Goal: Information Seeking & Learning: Learn about a topic

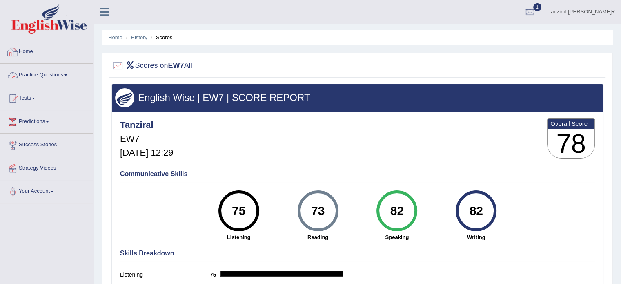
click at [31, 55] on link "Home" at bounding box center [46, 50] width 93 height 20
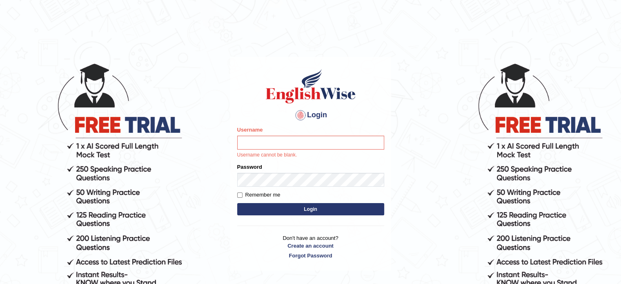
click at [279, 141] on input "Username" at bounding box center [310, 143] width 147 height 14
type input "Tanziral"
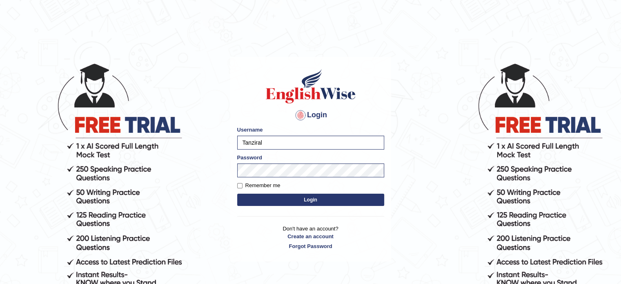
click at [315, 204] on button "Login" at bounding box center [310, 200] width 147 height 12
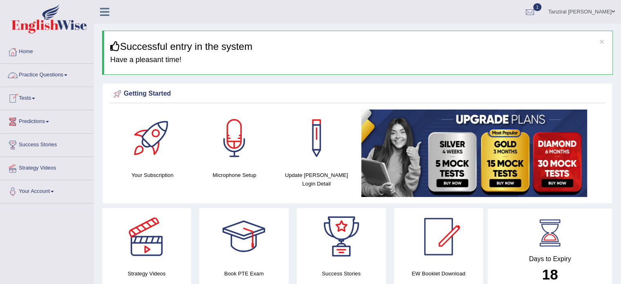
click at [54, 76] on link "Practice Questions" at bounding box center [46, 74] width 93 height 20
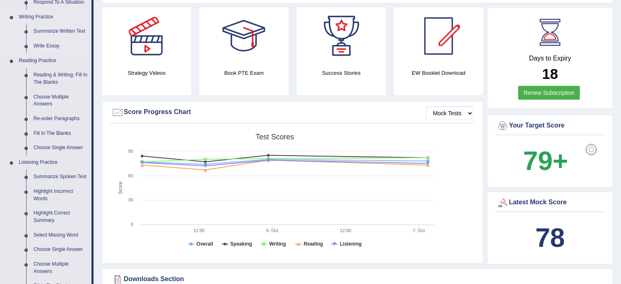
scroll to position [201, 0]
click at [65, 119] on link "Re-order Paragraphs" at bounding box center [61, 118] width 62 height 15
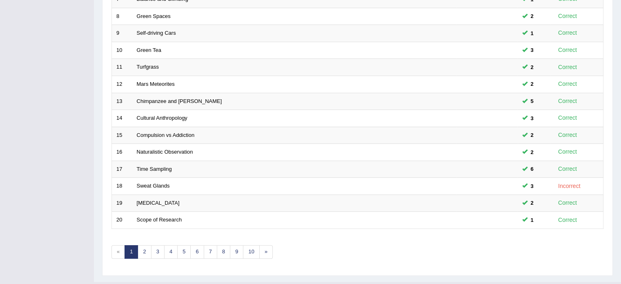
scroll to position [254, 0]
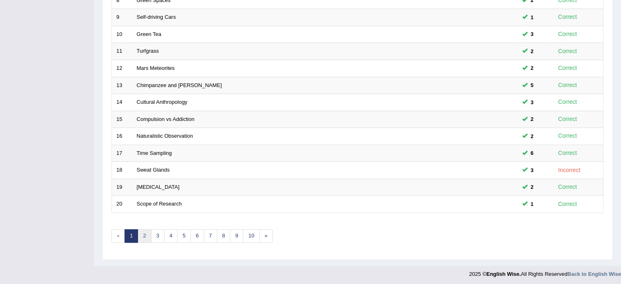
click at [144, 232] on link "2" at bounding box center [144, 235] width 13 height 13
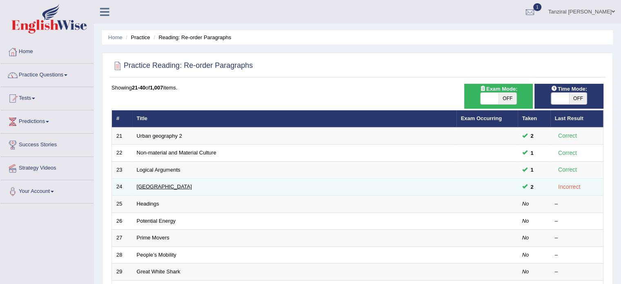
click at [156, 186] on link "[GEOGRAPHIC_DATA]" at bounding box center [164, 186] width 55 height 6
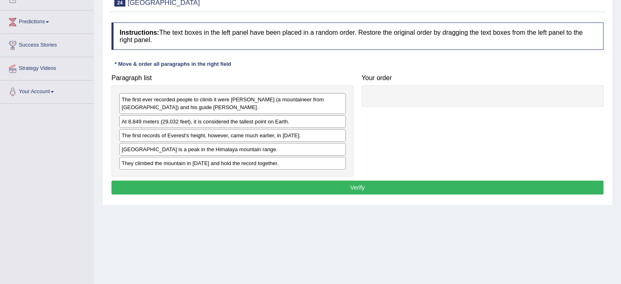
scroll to position [101, 0]
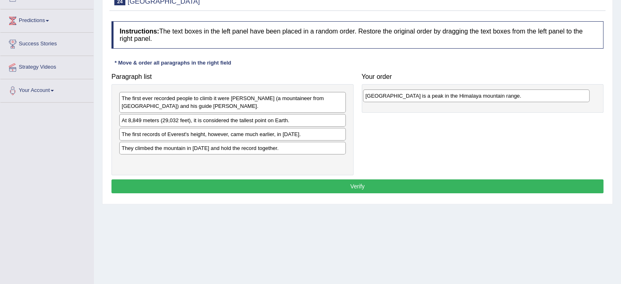
drag, startPoint x: 239, startPoint y: 147, endPoint x: 482, endPoint y: 96, distance: 248.4
click at [482, 96] on div "[GEOGRAPHIC_DATA] is a peak in the Himalaya mountain range." at bounding box center [476, 95] width 227 height 13
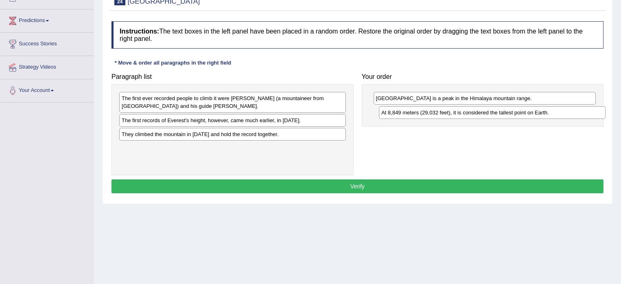
drag, startPoint x: 202, startPoint y: 120, endPoint x: 462, endPoint y: 113, distance: 259.9
click at [462, 113] on div "At 8,849 meters (29,032 feet), it is considered the tallest point on Earth." at bounding box center [492, 112] width 227 height 13
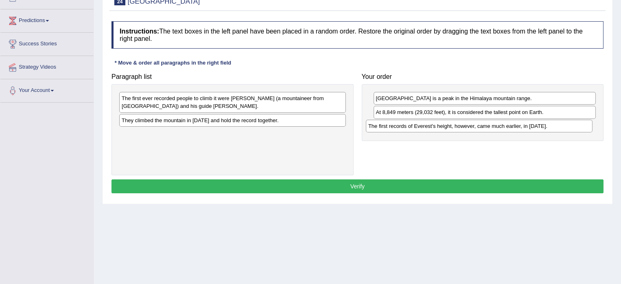
drag, startPoint x: 276, startPoint y: 119, endPoint x: 534, endPoint y: 125, distance: 258.2
click at [534, 125] on div "The first records of Everest's height, however, came much earlier, in 1856." at bounding box center [479, 126] width 227 height 13
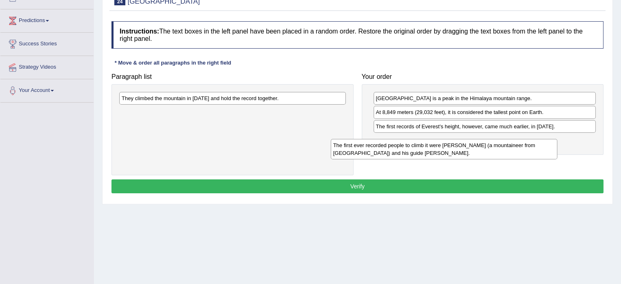
drag, startPoint x: 296, startPoint y: 103, endPoint x: 521, endPoint y: 150, distance: 229.5
click at [521, 150] on div "The first ever recorded people to climb it were Edmund Hillary (a mountaineer f…" at bounding box center [444, 149] width 227 height 20
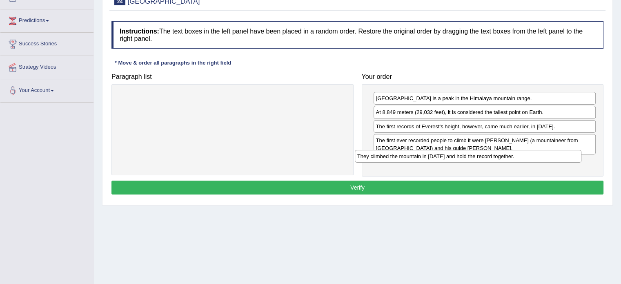
drag, startPoint x: 274, startPoint y: 98, endPoint x: 510, endPoint y: 156, distance: 242.8
click at [510, 156] on div "They climbed the mountain in 1953 and hold the record together." at bounding box center [468, 156] width 227 height 13
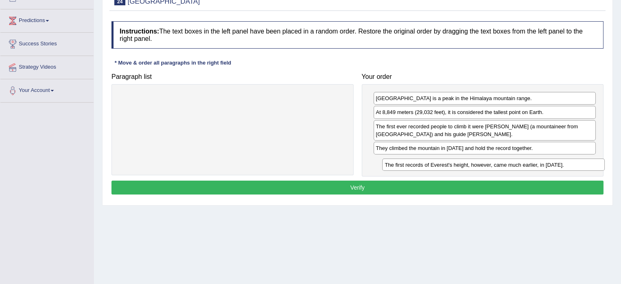
drag, startPoint x: 490, startPoint y: 125, endPoint x: 499, endPoint y: 163, distance: 39.0
click at [499, 163] on div "The first records of Everest's height, however, came much earlier, in 1856." at bounding box center [493, 164] width 223 height 13
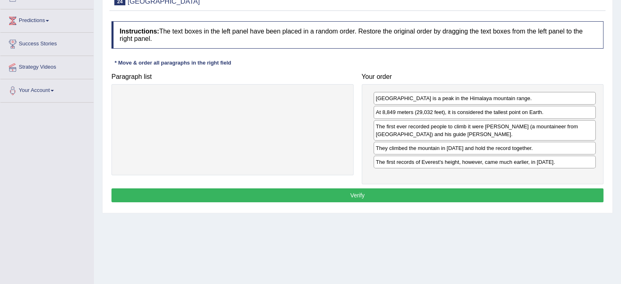
click at [484, 192] on button "Verify" at bounding box center [358, 195] width 492 height 14
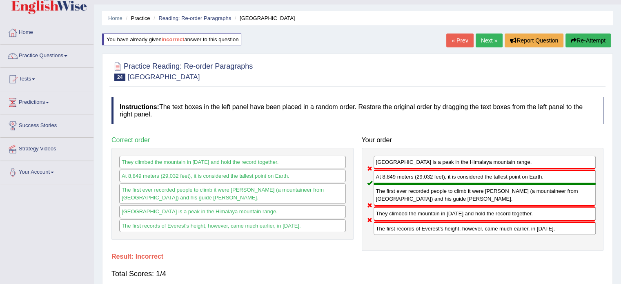
scroll to position [0, 0]
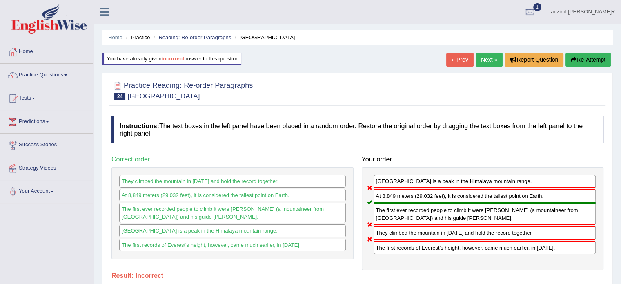
click at [587, 60] on button "Re-Attempt" at bounding box center [588, 60] width 45 height 14
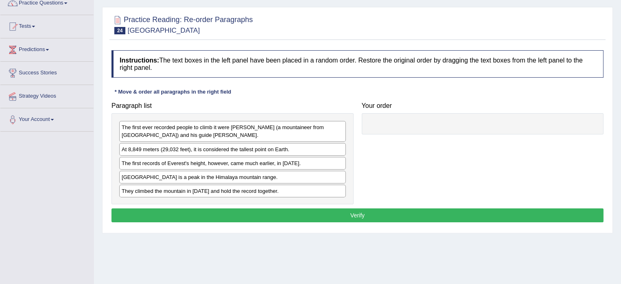
scroll to position [73, 0]
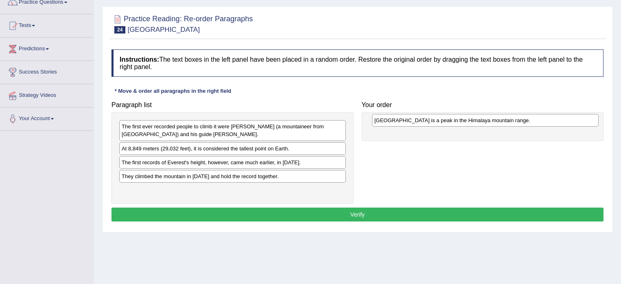
drag, startPoint x: 193, startPoint y: 177, endPoint x: 449, endPoint y: 122, distance: 261.2
click at [449, 122] on div "Mount Everest is a peak in the Himalaya mountain range." at bounding box center [485, 120] width 227 height 13
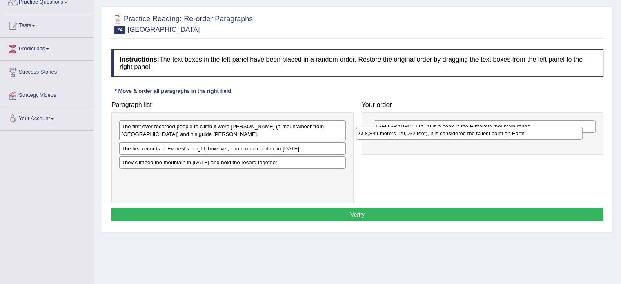
drag, startPoint x: 243, startPoint y: 147, endPoint x: 512, endPoint y: 133, distance: 268.8
click at [512, 133] on div "At 8,849 meters (29,032 feet), it is considered the tallest point on Earth." at bounding box center [469, 133] width 227 height 13
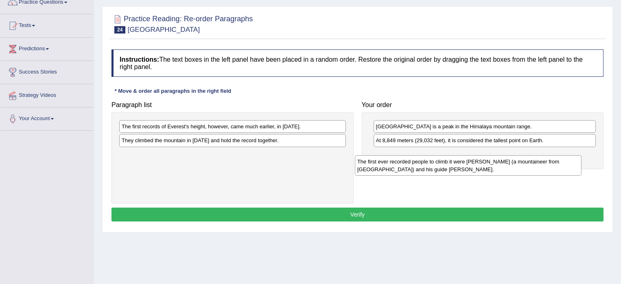
drag, startPoint x: 260, startPoint y: 136, endPoint x: 498, endPoint y: 171, distance: 241.1
click at [498, 171] on div "The first ever recorded people to climb it were Edmund Hillary (a mountaineer f…" at bounding box center [468, 165] width 227 height 20
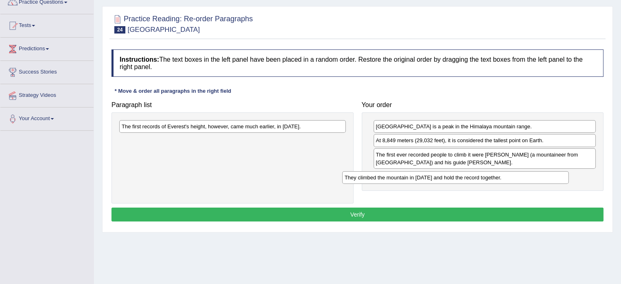
drag, startPoint x: 281, startPoint y: 138, endPoint x: 509, endPoint y: 176, distance: 230.9
click at [509, 176] on div "They climbed the mountain in 1953 and hold the record together." at bounding box center [455, 177] width 227 height 13
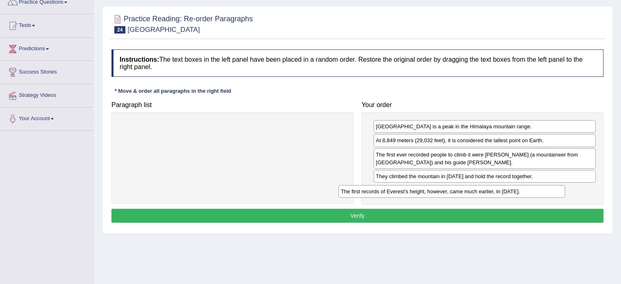
drag, startPoint x: 282, startPoint y: 125, endPoint x: 504, endPoint y: 191, distance: 231.5
click at [504, 191] on div "The first records of Everest's height, however, came much earlier, in 1856." at bounding box center [452, 191] width 227 height 13
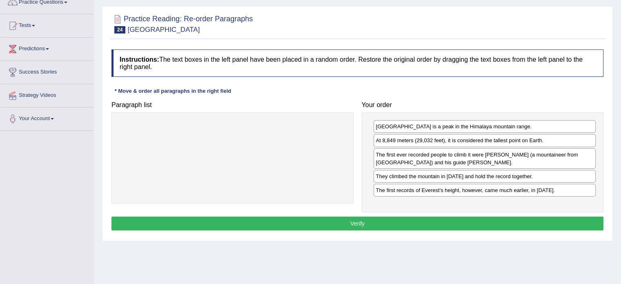
click at [476, 228] on button "Verify" at bounding box center [358, 223] width 492 height 14
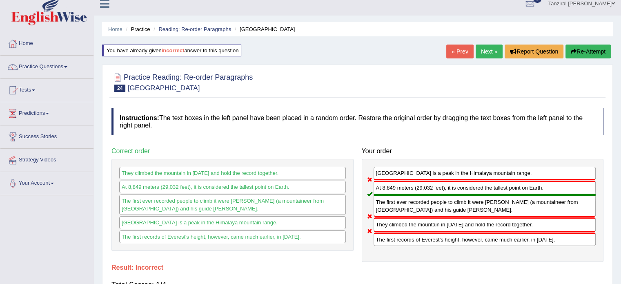
scroll to position [0, 0]
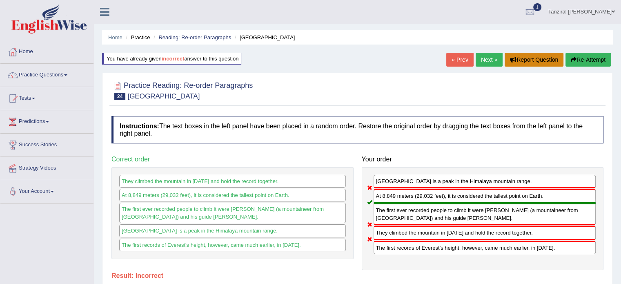
click at [533, 60] on button "Report Question" at bounding box center [534, 60] width 59 height 14
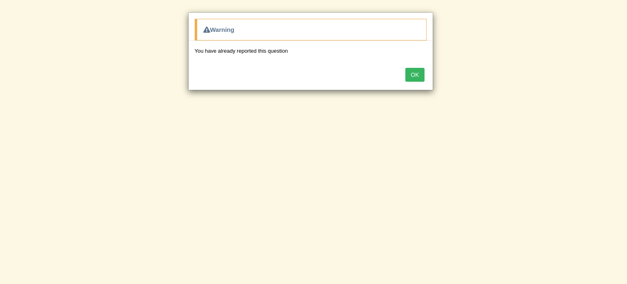
click at [416, 80] on button "OK" at bounding box center [415, 75] width 19 height 14
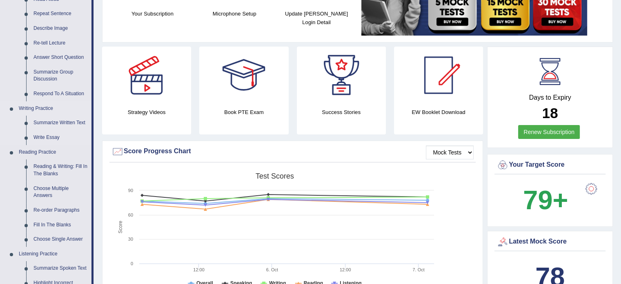
scroll to position [109, 0]
click at [62, 209] on link "Re-order Paragraphs" at bounding box center [61, 210] width 62 height 15
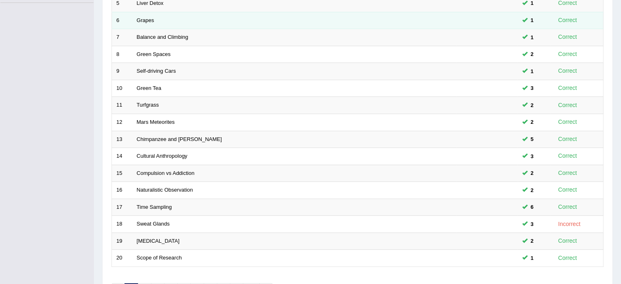
scroll to position [254, 0]
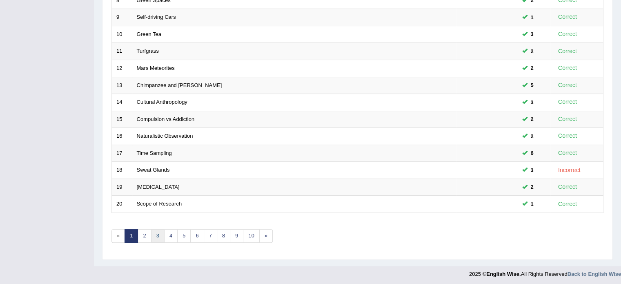
click at [155, 231] on link "3" at bounding box center [157, 235] width 13 height 13
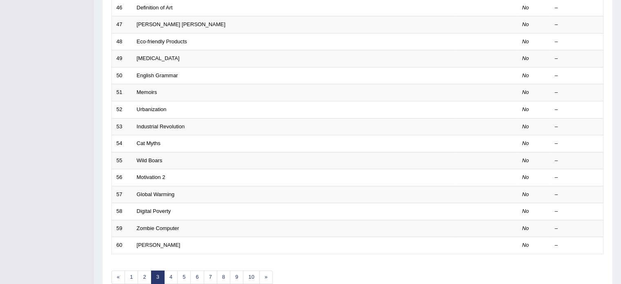
scroll to position [254, 0]
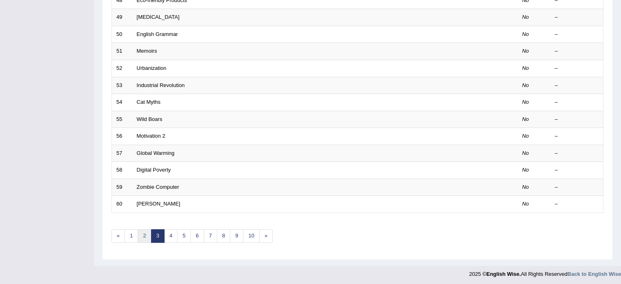
click at [145, 235] on link "2" at bounding box center [144, 235] width 13 height 13
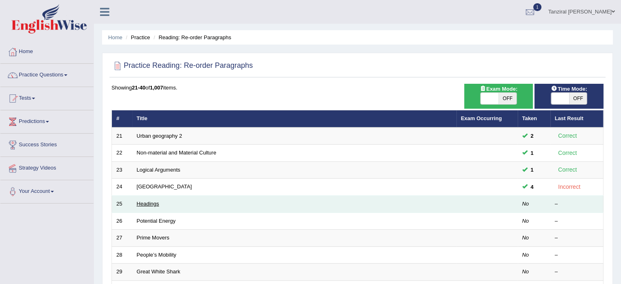
click at [156, 203] on link "Headings" at bounding box center [148, 204] width 22 height 6
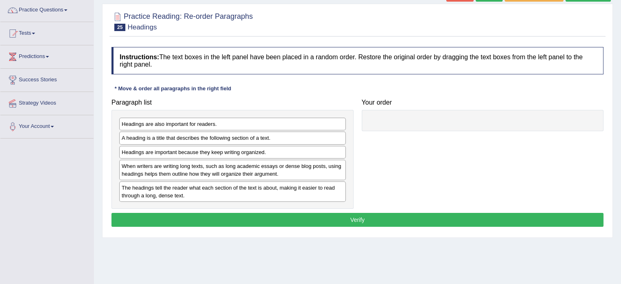
scroll to position [65, 0]
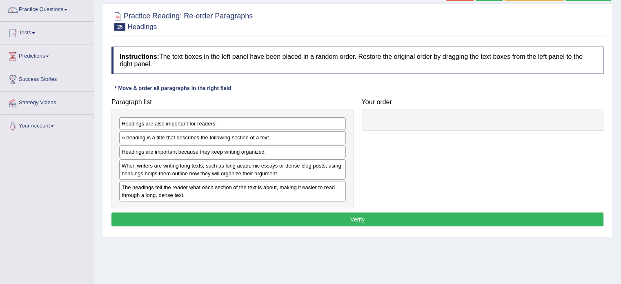
click at [235, 194] on div "The headings tell the reader what each section of the text is about, making it …" at bounding box center [232, 191] width 227 height 20
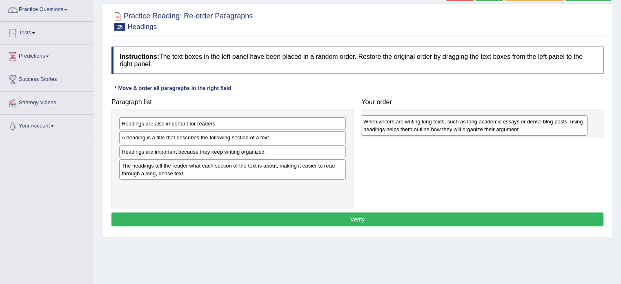
drag, startPoint x: 225, startPoint y: 170, endPoint x: 467, endPoint y: 126, distance: 245.7
click at [467, 126] on div "When writers are writing long texts, such as long academic essays or dense blog…" at bounding box center [474, 125] width 227 height 20
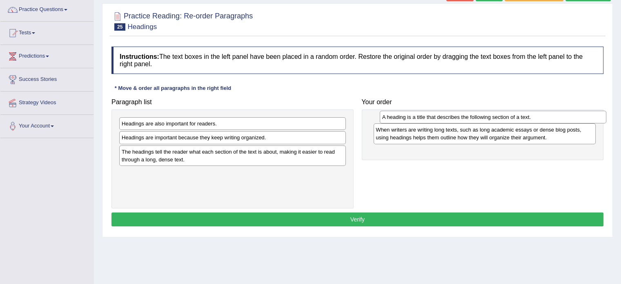
drag, startPoint x: 279, startPoint y: 136, endPoint x: 549, endPoint y: 117, distance: 270.3
click at [549, 117] on div "A heading is a title that describes the following section of a text." at bounding box center [493, 117] width 227 height 13
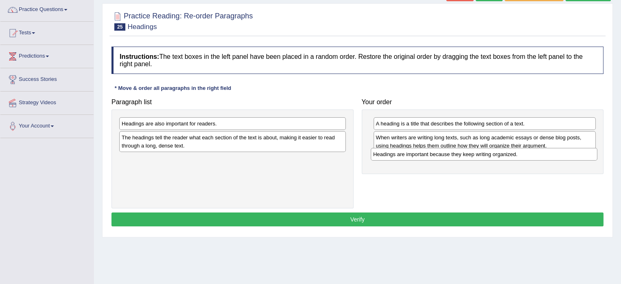
drag, startPoint x: 217, startPoint y: 138, endPoint x: 469, endPoint y: 155, distance: 252.2
click at [469, 155] on div "Headings are important because they keep writing organized." at bounding box center [484, 154] width 227 height 13
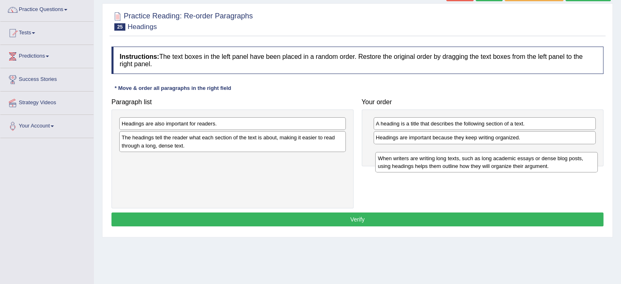
drag, startPoint x: 451, startPoint y: 140, endPoint x: 453, endPoint y: 161, distance: 20.5
click at [453, 161] on div "When writers are writing long texts, such as long academic essays or dense blog…" at bounding box center [486, 162] width 223 height 20
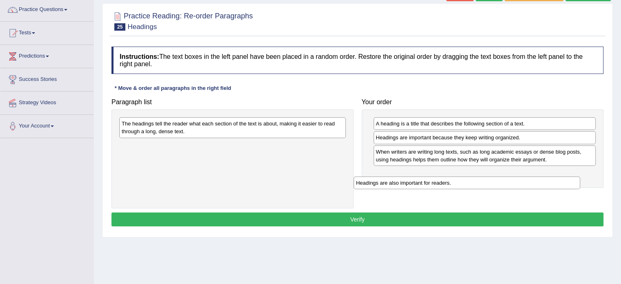
drag, startPoint x: 239, startPoint y: 124, endPoint x: 478, endPoint y: 183, distance: 245.9
click at [478, 183] on div "Headings are also important for readers." at bounding box center [467, 182] width 227 height 13
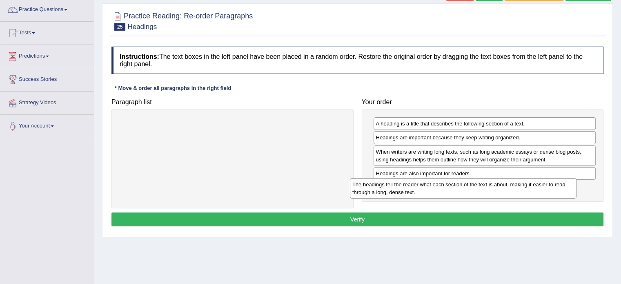
drag, startPoint x: 264, startPoint y: 129, endPoint x: 502, endPoint y: 190, distance: 245.9
click at [502, 190] on div "The headings tell the reader what each section of the text is about, making it …" at bounding box center [463, 188] width 227 height 20
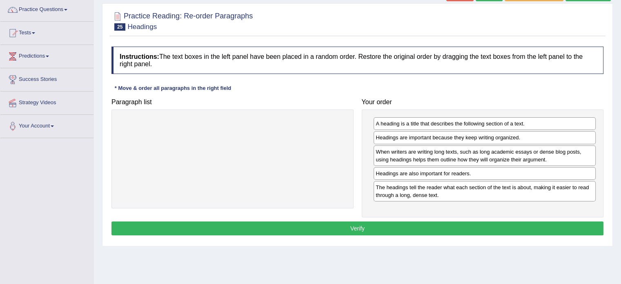
click at [417, 232] on button "Verify" at bounding box center [358, 228] width 492 height 14
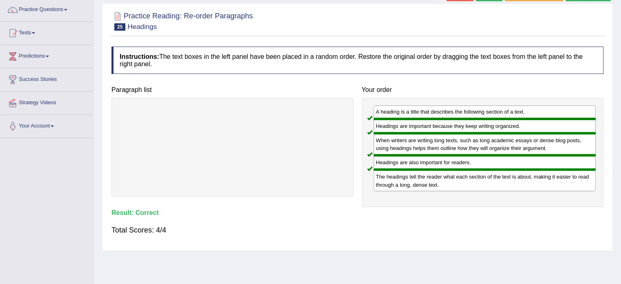
scroll to position [0, 0]
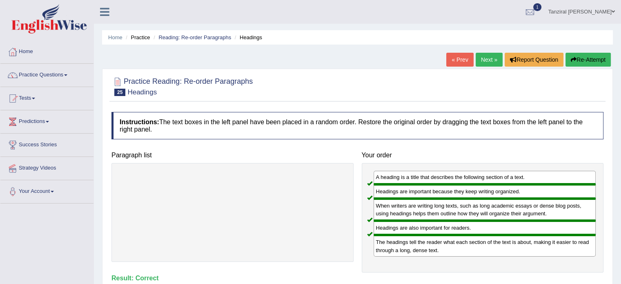
click at [490, 60] on link "Next »" at bounding box center [489, 60] width 27 height 14
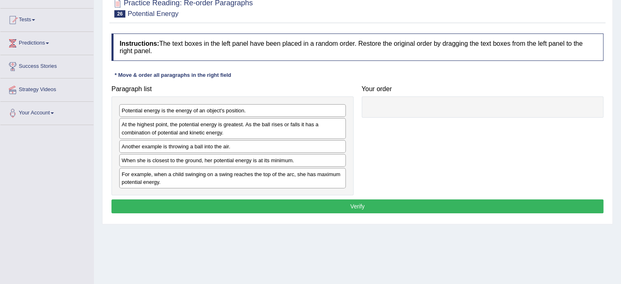
scroll to position [79, 0]
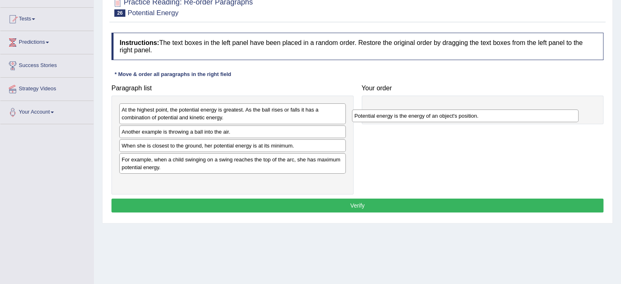
drag, startPoint x: 257, startPoint y: 109, endPoint x: 503, endPoint y: 116, distance: 246.8
click at [503, 116] on div "Potential energy is the energy of an object's position." at bounding box center [465, 115] width 227 height 13
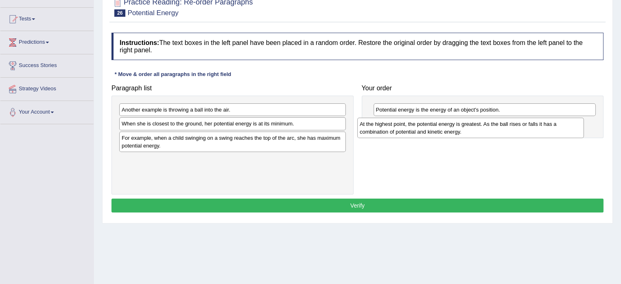
drag, startPoint x: 301, startPoint y: 110, endPoint x: 540, endPoint y: 124, distance: 239.7
click at [540, 124] on div "At the highest point, the potential energy is greatest. As the ball rises or fa…" at bounding box center [470, 128] width 227 height 20
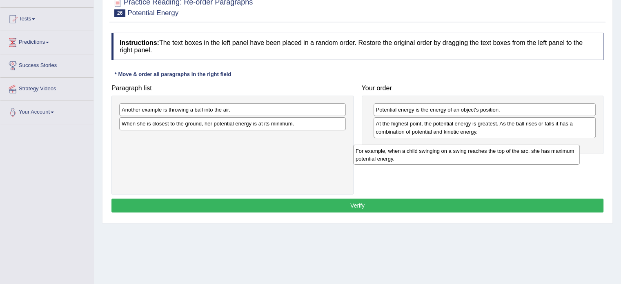
drag, startPoint x: 276, startPoint y: 136, endPoint x: 522, endPoint y: 148, distance: 247.0
click at [522, 148] on div "For example, when a child swinging on a swing reaches the top of the arc, she h…" at bounding box center [466, 155] width 227 height 20
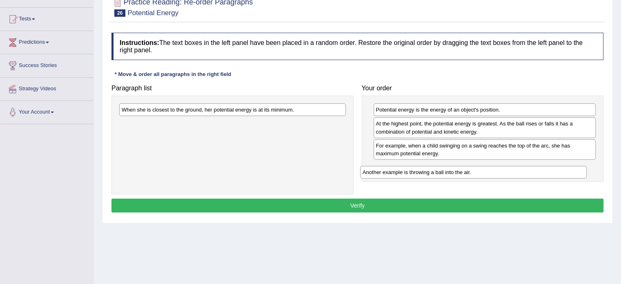
drag, startPoint x: 216, startPoint y: 109, endPoint x: 464, endPoint y: 171, distance: 255.7
click at [464, 171] on div "Another example is throwing a ball into the air." at bounding box center [473, 172] width 227 height 13
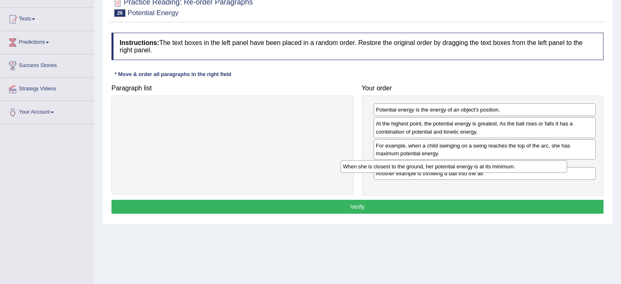
drag, startPoint x: 315, startPoint y: 107, endPoint x: 545, endPoint y: 164, distance: 236.9
click at [545, 164] on div "When she is closest to the ground, her potential energy is at its minimum." at bounding box center [454, 166] width 227 height 13
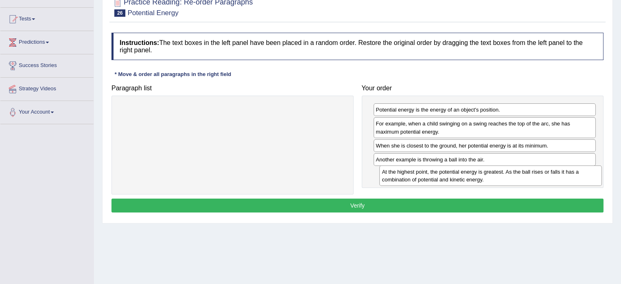
drag, startPoint x: 493, startPoint y: 127, endPoint x: 495, endPoint y: 176, distance: 48.6
click at [495, 176] on div "At the highest point, the potential energy is greatest. As the ball rises or fa…" at bounding box center [490, 175] width 223 height 20
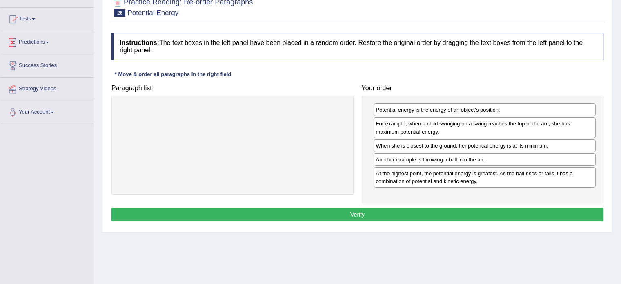
click at [460, 216] on button "Verify" at bounding box center [358, 215] width 492 height 14
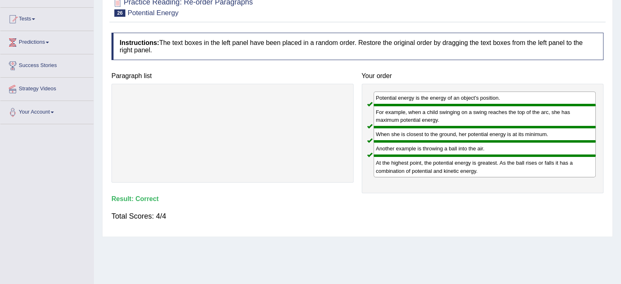
scroll to position [0, 0]
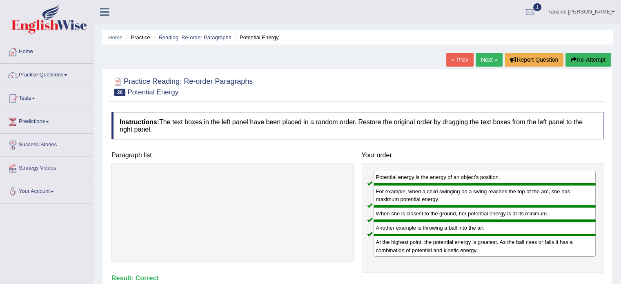
click at [485, 63] on link "Next »" at bounding box center [489, 60] width 27 height 14
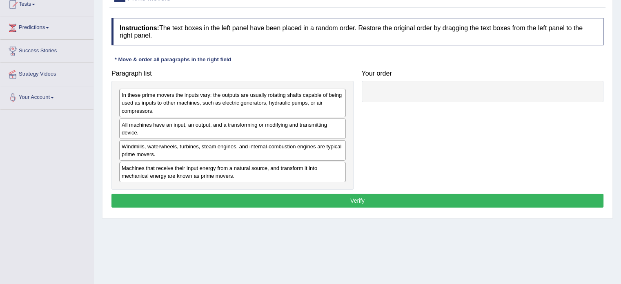
scroll to position [95, 0]
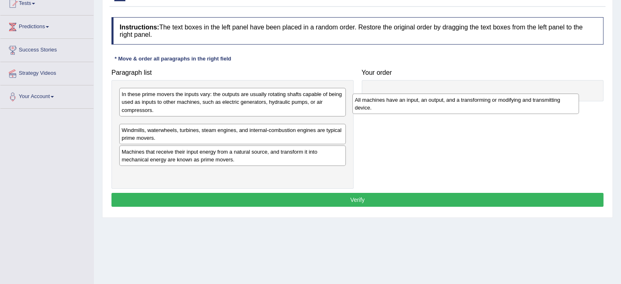
drag, startPoint x: 273, startPoint y: 129, endPoint x: 517, endPoint y: 104, distance: 245.1
click at [517, 104] on div "All machines have an input, an output, and a transforming or modifying and tran…" at bounding box center [466, 104] width 227 height 20
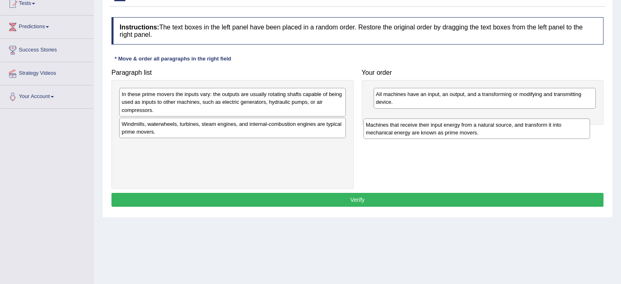
drag, startPoint x: 272, startPoint y: 147, endPoint x: 527, endPoint y: 125, distance: 256.2
click at [527, 125] on div "Machines that receive their input energy from a natural source, and transform i…" at bounding box center [477, 128] width 227 height 20
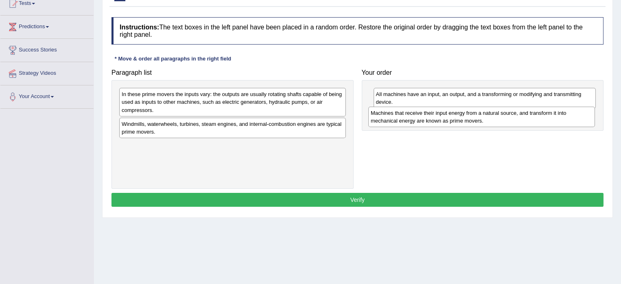
drag, startPoint x: 283, startPoint y: 148, endPoint x: 532, endPoint y: 116, distance: 251.3
click at [532, 116] on div "Machines that receive their input energy from a natural source, and transform i…" at bounding box center [481, 117] width 227 height 20
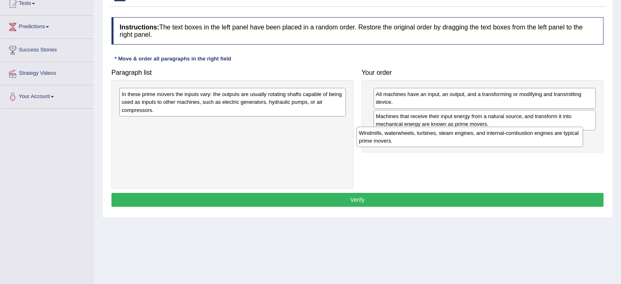
drag, startPoint x: 288, startPoint y: 130, endPoint x: 528, endPoint y: 139, distance: 240.8
click at [528, 139] on div "Windmills, waterwheels, turbines, steam engines, and internal-combustion engine…" at bounding box center [470, 137] width 227 height 20
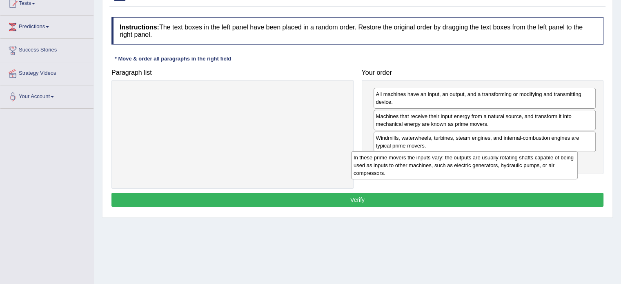
drag, startPoint x: 219, startPoint y: 99, endPoint x: 462, endPoint y: 162, distance: 251.6
click at [462, 162] on div "In these prime movers the inputs vary: the outputs are usually rotating shafts …" at bounding box center [464, 165] width 227 height 28
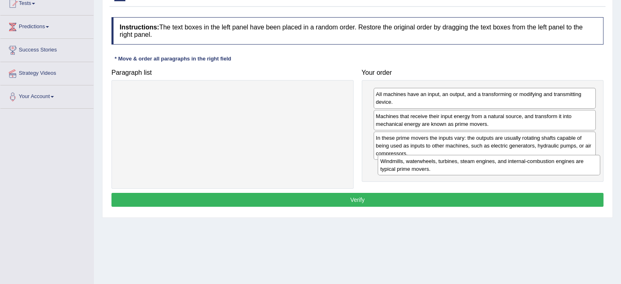
drag, startPoint x: 426, startPoint y: 142, endPoint x: 431, endPoint y: 166, distance: 24.5
click at [431, 166] on div "Windmills, waterwheels, turbines, steam engines, and internal-combustion engine…" at bounding box center [489, 165] width 223 height 20
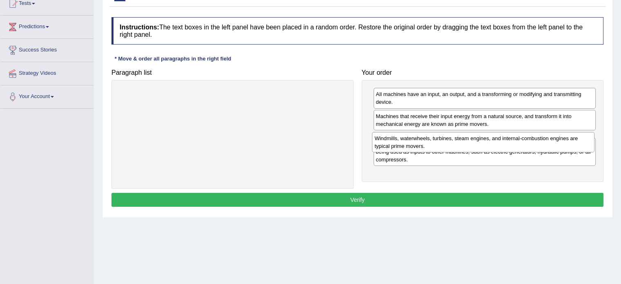
drag, startPoint x: 433, startPoint y: 168, endPoint x: 431, endPoint y: 139, distance: 29.5
click at [431, 139] on div "Windmills, waterwheels, turbines, steam engines, and internal-combustion engine…" at bounding box center [483, 142] width 223 height 20
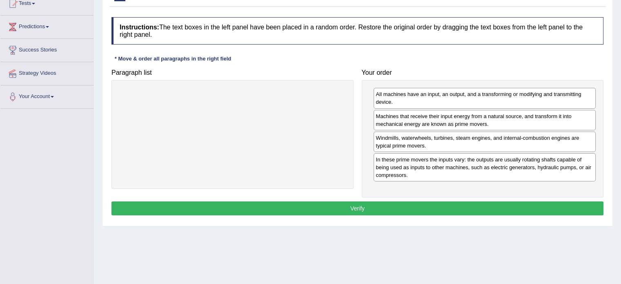
click at [447, 205] on button "Verify" at bounding box center [358, 208] width 492 height 14
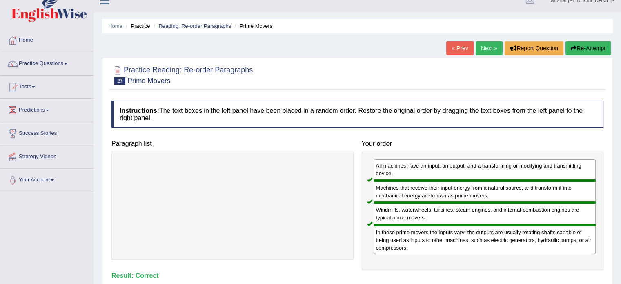
scroll to position [0, 0]
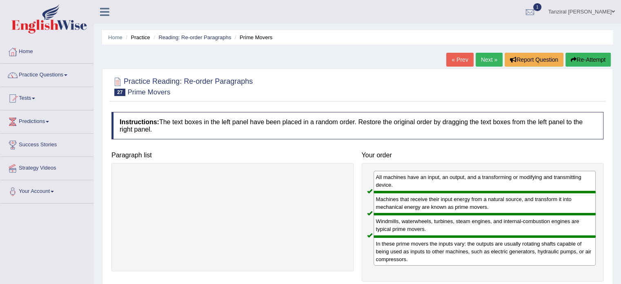
click at [484, 56] on link "Next »" at bounding box center [489, 60] width 27 height 14
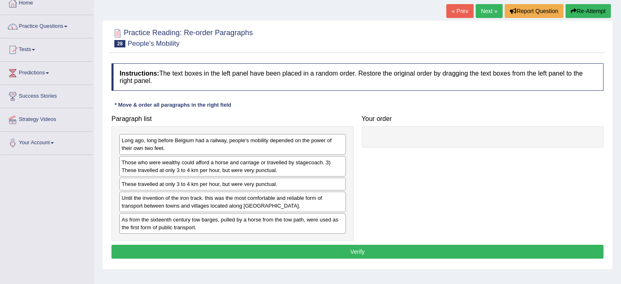
scroll to position [49, 0]
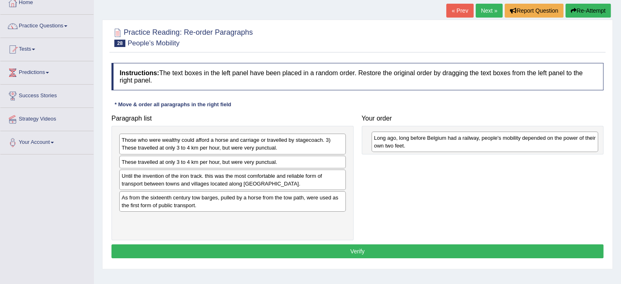
drag, startPoint x: 284, startPoint y: 142, endPoint x: 537, endPoint y: 140, distance: 252.4
click at [537, 140] on div "Long ago, long before Belgium had a railway, people's mobility depended on the …" at bounding box center [485, 142] width 227 height 20
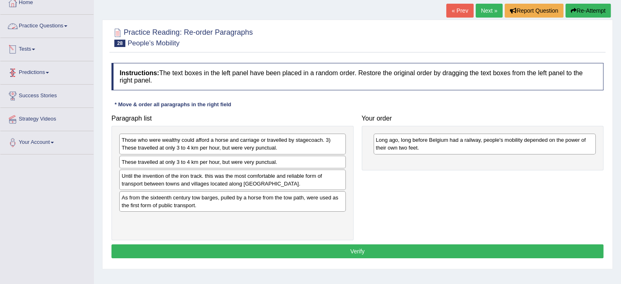
scroll to position [0, 0]
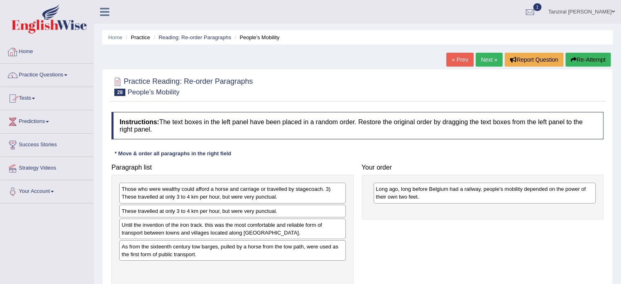
click at [27, 50] on link "Home" at bounding box center [46, 50] width 93 height 20
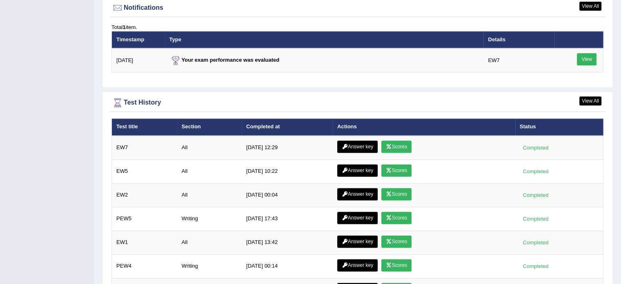
scroll to position [1006, 0]
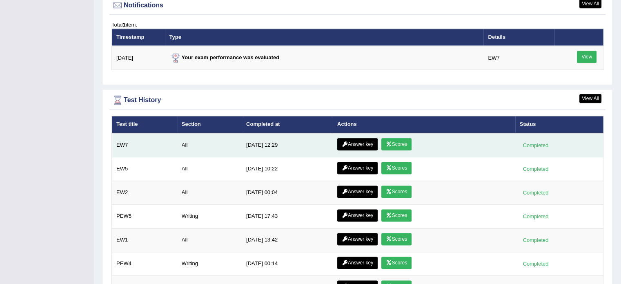
click at [362, 140] on link "Answer key" at bounding box center [357, 144] width 40 height 12
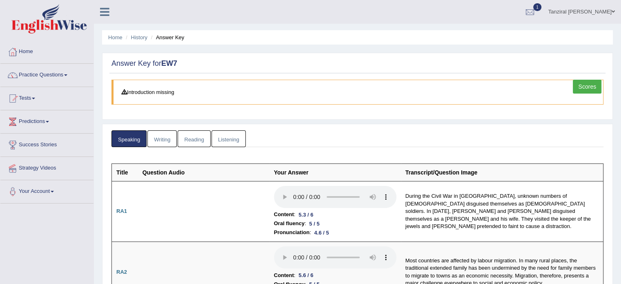
click at [162, 139] on link "Writing" at bounding box center [161, 138] width 29 height 17
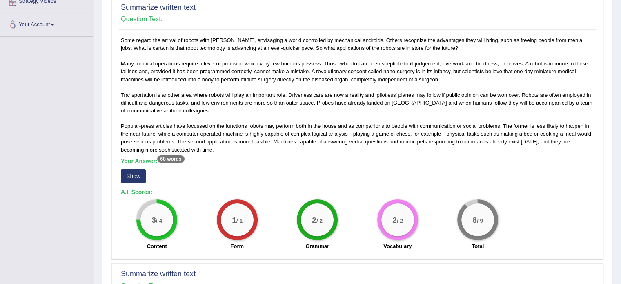
scroll to position [145, 0]
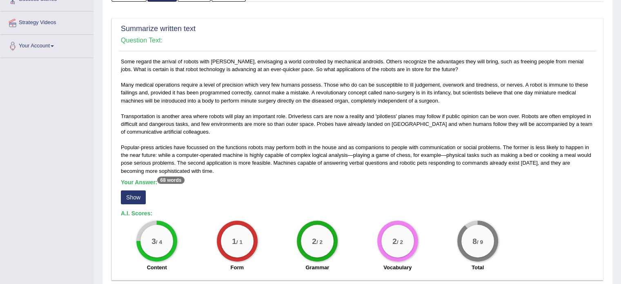
click at [134, 193] on button "Show" at bounding box center [133, 197] width 25 height 14
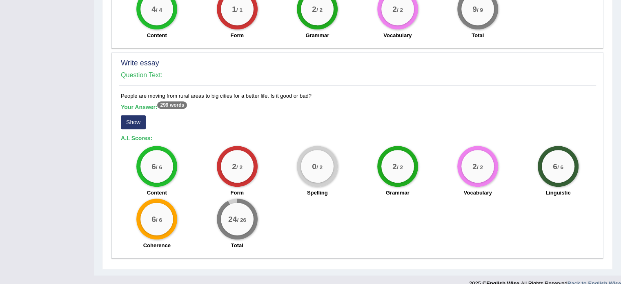
scroll to position [693, 0]
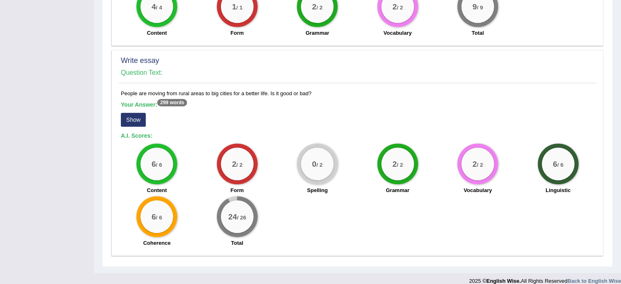
click at [129, 113] on button "Show" at bounding box center [133, 120] width 25 height 14
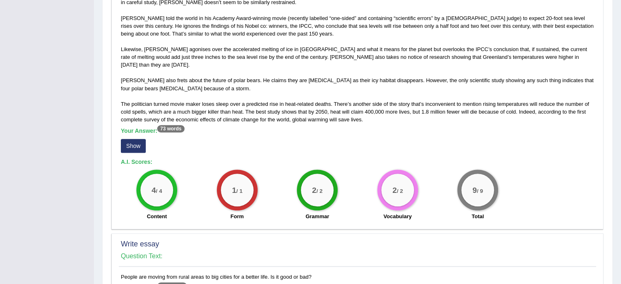
scroll to position [511, 0]
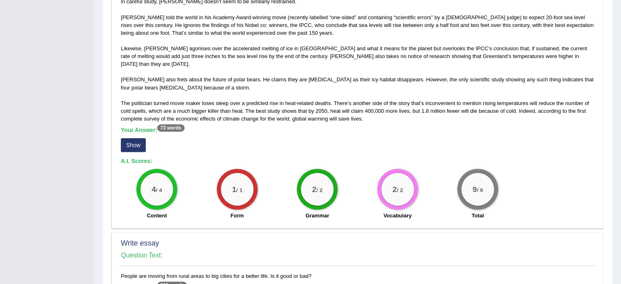
click at [134, 138] on button "Show" at bounding box center [133, 145] width 25 height 14
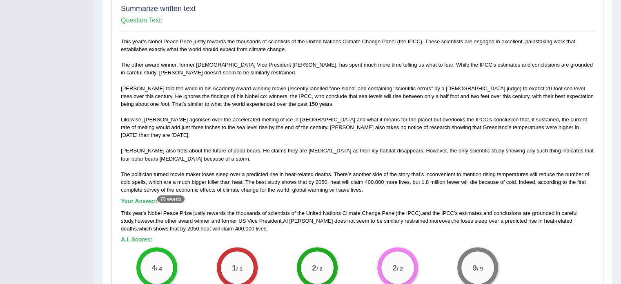
scroll to position [440, 0]
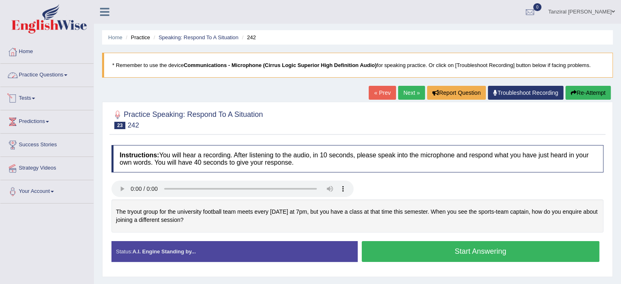
click at [39, 73] on link "Practice Questions" at bounding box center [46, 74] width 93 height 20
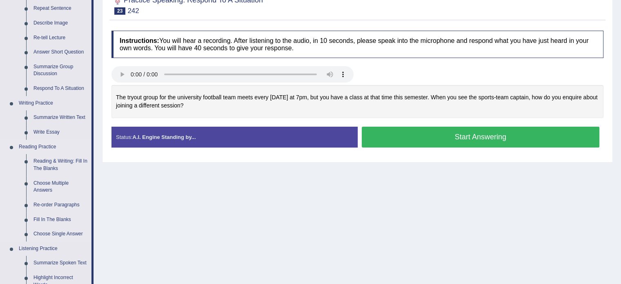
scroll to position [116, 0]
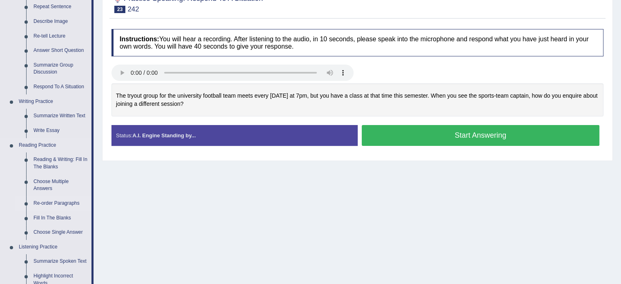
click at [54, 202] on link "Re-order Paragraphs" at bounding box center [61, 203] width 62 height 15
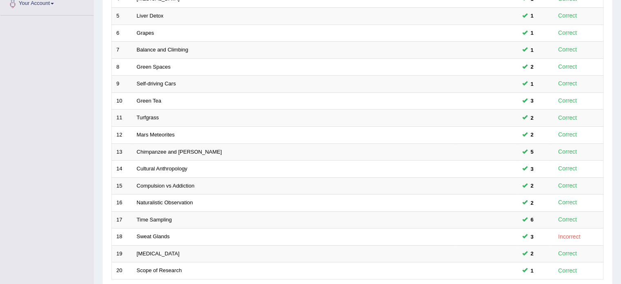
scroll to position [254, 0]
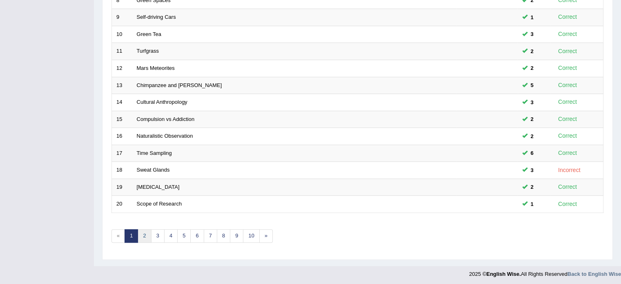
click at [146, 230] on link "2" at bounding box center [144, 235] width 13 height 13
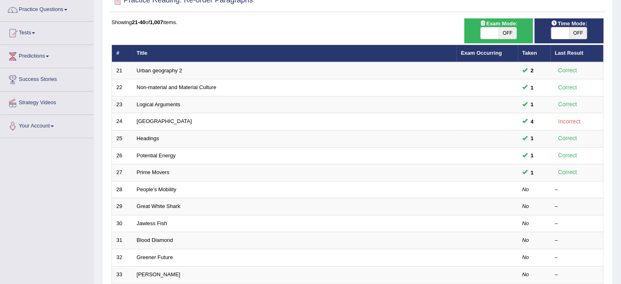
scroll to position [65, 0]
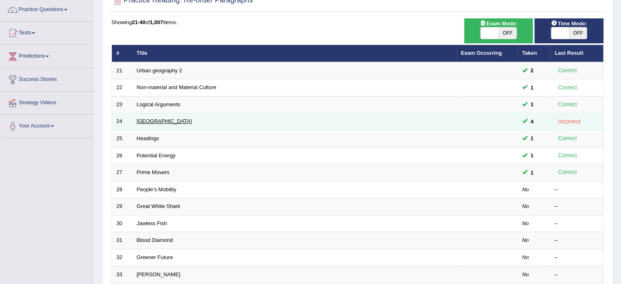
click at [146, 120] on link "[GEOGRAPHIC_DATA]" at bounding box center [164, 121] width 55 height 6
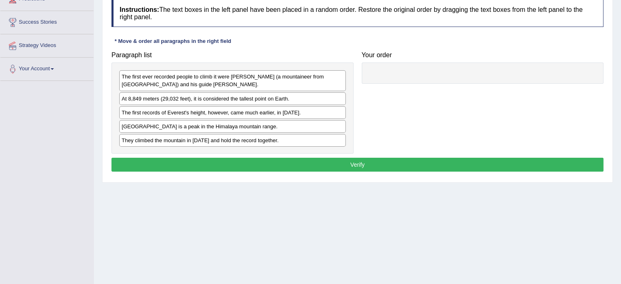
scroll to position [145, 0]
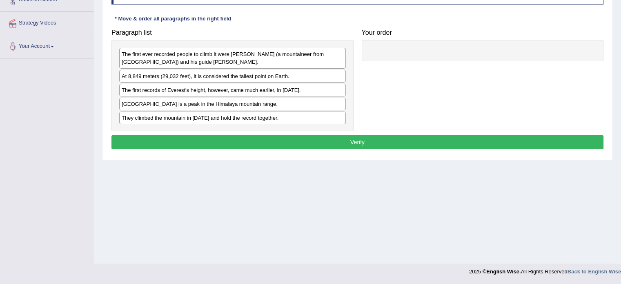
click at [272, 137] on button "Verify" at bounding box center [358, 142] width 492 height 14
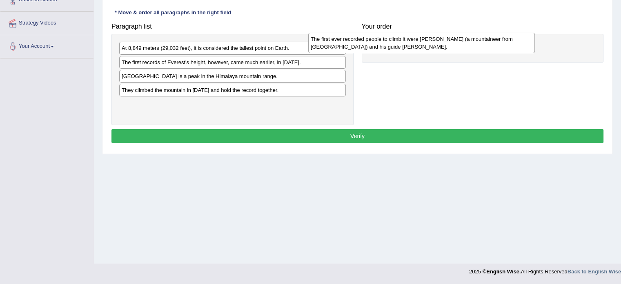
drag, startPoint x: 229, startPoint y: 55, endPoint x: 419, endPoint y: 46, distance: 190.2
click at [419, 46] on div "The first ever recorded people to climb it were Edmund Hillary (a mountaineer f…" at bounding box center [421, 43] width 227 height 20
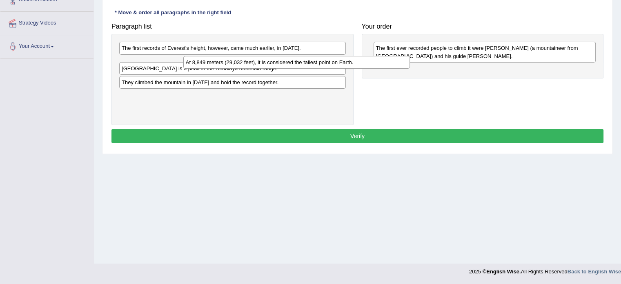
drag, startPoint x: 292, startPoint y: 49, endPoint x: 438, endPoint y: 75, distance: 148.0
click at [410, 69] on div "At 8,849 meters (29,032 feet), it is considered the tallest point on Earth." at bounding box center [296, 62] width 227 height 13
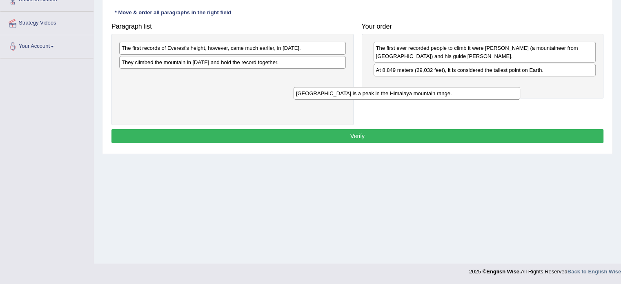
drag, startPoint x: 324, startPoint y: 63, endPoint x: 502, endPoint y: 97, distance: 181.2
click at [502, 97] on div "Mount Everest is a peak in the Himalaya mountain range." at bounding box center [407, 93] width 227 height 13
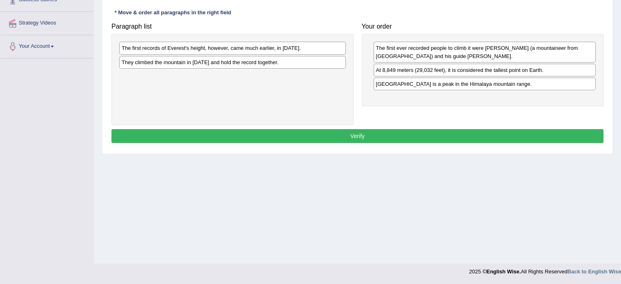
drag, startPoint x: 325, startPoint y: 63, endPoint x: 409, endPoint y: 91, distance: 88.7
click at [346, 69] on div "They climbed the mountain in 1953 and hold the record together." at bounding box center [232, 62] width 227 height 13
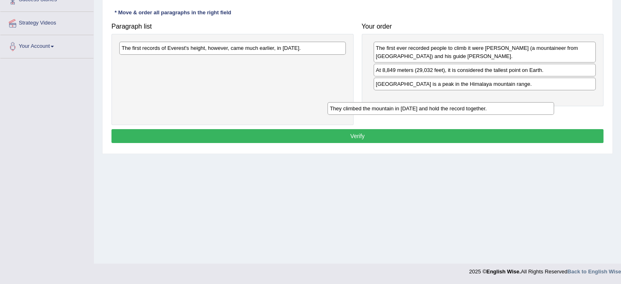
drag, startPoint x: 301, startPoint y: 61, endPoint x: 526, endPoint y: 95, distance: 227.6
click at [526, 102] on div "They climbed the mountain in 1953 and hold the record together." at bounding box center [441, 108] width 227 height 13
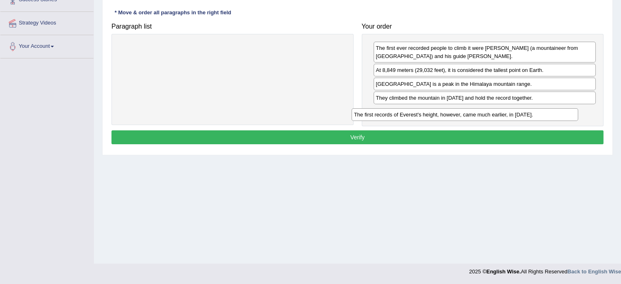
drag, startPoint x: 325, startPoint y: 49, endPoint x: 558, endPoint y: 114, distance: 241.4
click at [558, 115] on div "The first records of Everest's height, however, came much earlier, in 1856." at bounding box center [465, 114] width 227 height 13
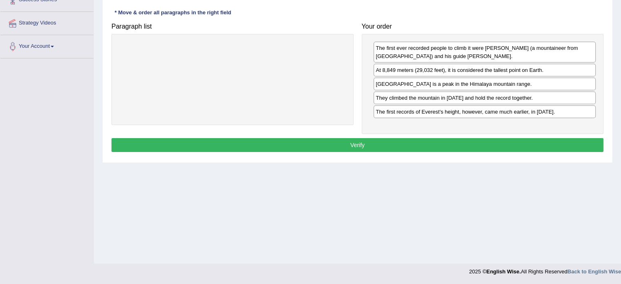
click at [383, 147] on button "Verify" at bounding box center [358, 145] width 492 height 14
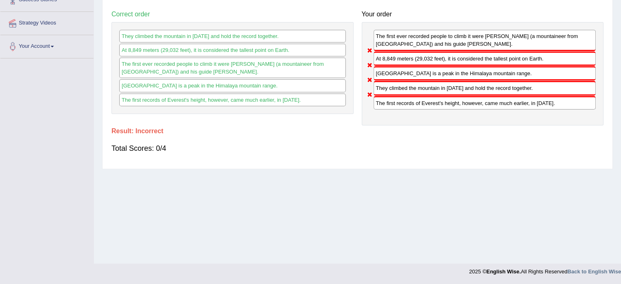
click at [332, 144] on div "Total Scores: 0/4" at bounding box center [358, 148] width 492 height 20
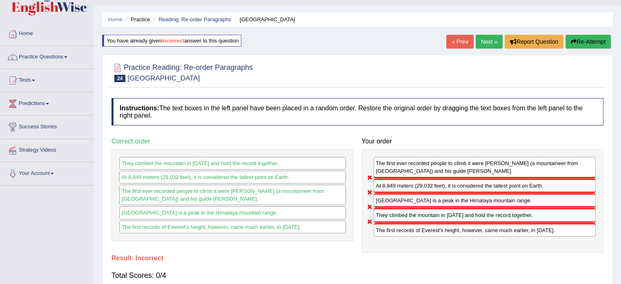
scroll to position [18, 0]
click at [600, 42] on button "Re-Attempt" at bounding box center [588, 42] width 45 height 14
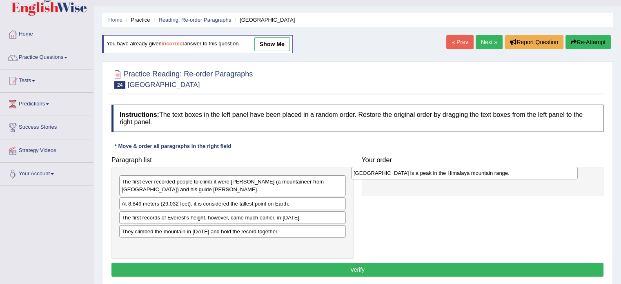
drag, startPoint x: 201, startPoint y: 230, endPoint x: 437, endPoint y: 174, distance: 242.3
click at [437, 174] on div "Mount Everest is a peak in the Himalaya mountain range." at bounding box center [464, 173] width 227 height 13
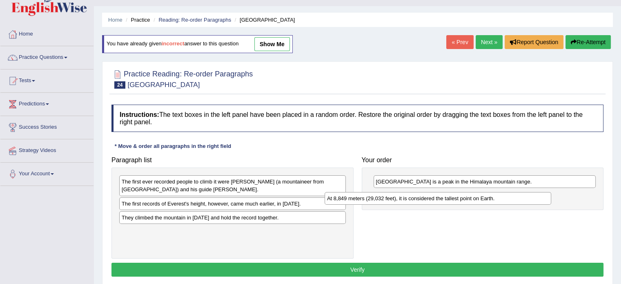
drag, startPoint x: 246, startPoint y: 199, endPoint x: 453, endPoint y: 194, distance: 207.2
click at [453, 194] on div "At 8,849 meters (29,032 feet), it is considered the tallest point on Earth." at bounding box center [438, 198] width 227 height 13
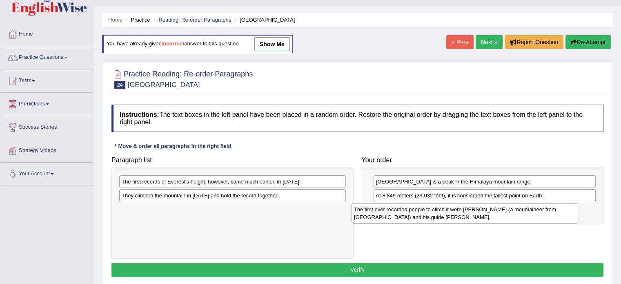
drag, startPoint x: 193, startPoint y: 184, endPoint x: 425, endPoint y: 212, distance: 233.3
click at [425, 212] on div "The first ever recorded people to climb it were Edmund Hillary (a mountaineer f…" at bounding box center [465, 213] width 227 height 20
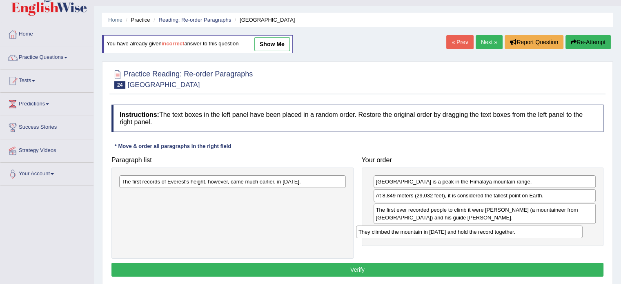
drag, startPoint x: 278, startPoint y: 192, endPoint x: 515, endPoint y: 229, distance: 239.7
click at [515, 229] on div "They climbed the mountain in 1953 and hold the record together." at bounding box center [469, 231] width 227 height 13
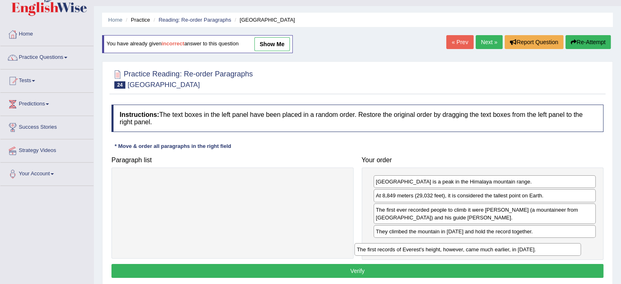
drag, startPoint x: 311, startPoint y: 182, endPoint x: 546, endPoint y: 250, distance: 244.9
click at [546, 250] on div "The first records of Everest's height, however, came much earlier, in 1856." at bounding box center [468, 249] width 227 height 13
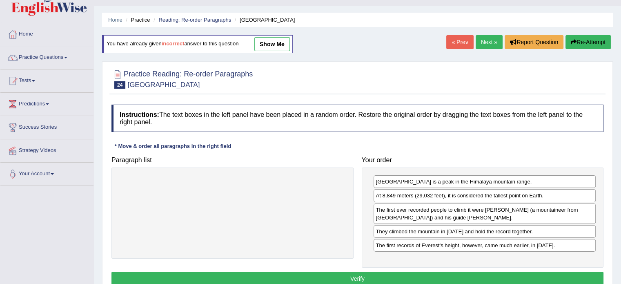
click at [397, 277] on button "Verify" at bounding box center [358, 279] width 492 height 14
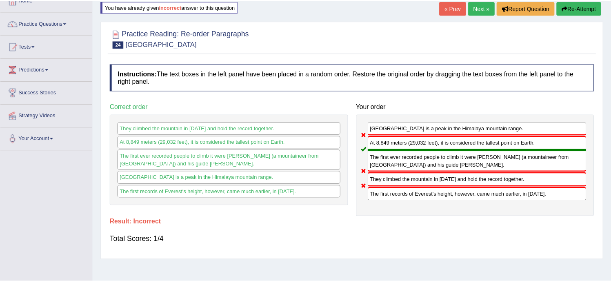
scroll to position [52, 0]
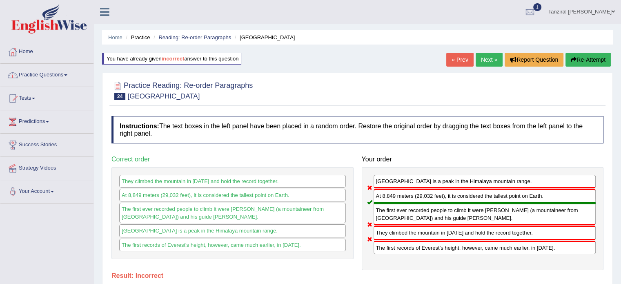
click at [50, 73] on link "Practice Questions" at bounding box center [46, 74] width 93 height 20
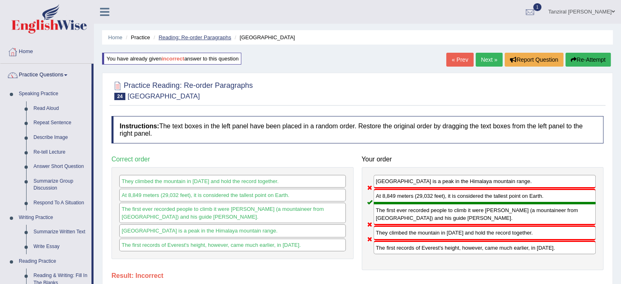
click at [205, 36] on link "Reading: Re-order Paragraphs" at bounding box center [194, 37] width 73 height 6
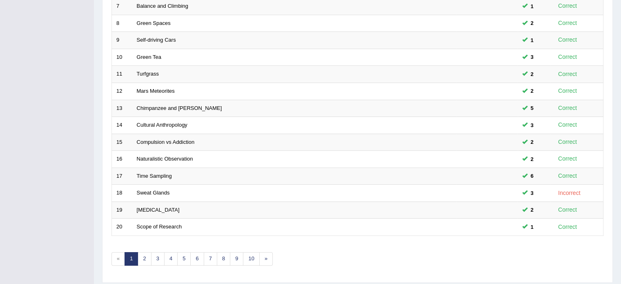
scroll to position [254, 0]
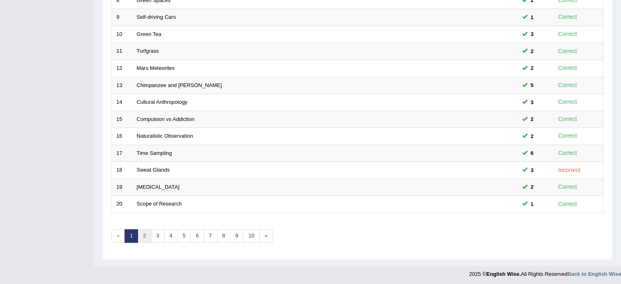
click at [144, 235] on link "2" at bounding box center [144, 235] width 13 height 13
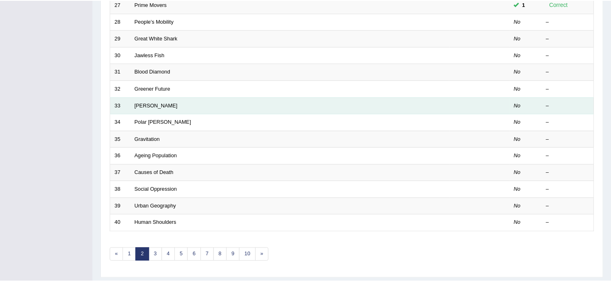
scroll to position [239, 0]
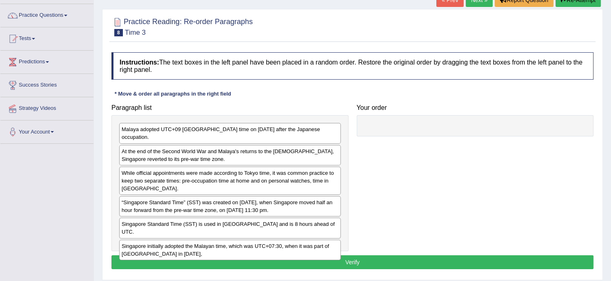
scroll to position [93, 0]
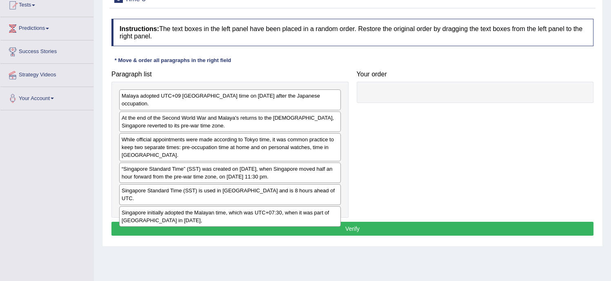
click at [203, 212] on div "Malaya adopted UTC+09 [GEOGRAPHIC_DATA] time on [DATE] after the Japanese occup…" at bounding box center [230, 150] width 237 height 136
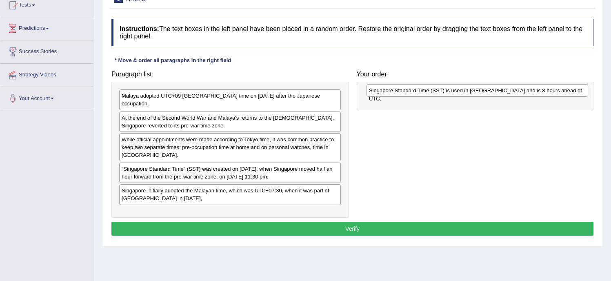
drag, startPoint x: 253, startPoint y: 181, endPoint x: 501, endPoint y: 90, distance: 263.9
click at [501, 90] on div "Singapore Standard Time (SST) is used in [GEOGRAPHIC_DATA] and is 8 hours ahead…" at bounding box center [478, 90] width 222 height 13
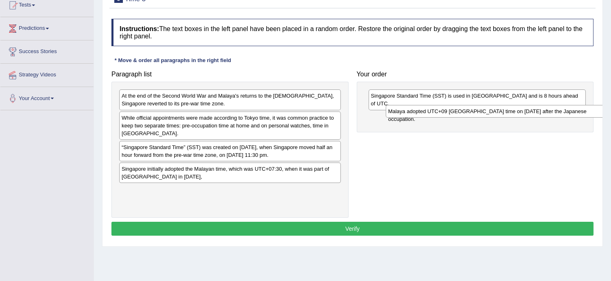
drag, startPoint x: 211, startPoint y: 92, endPoint x: 478, endPoint y: 108, distance: 267.2
click at [478, 108] on div "Malaya adopted UTC+09 [GEOGRAPHIC_DATA] time on [DATE] after the Japanese occup…" at bounding box center [497, 111] width 222 height 13
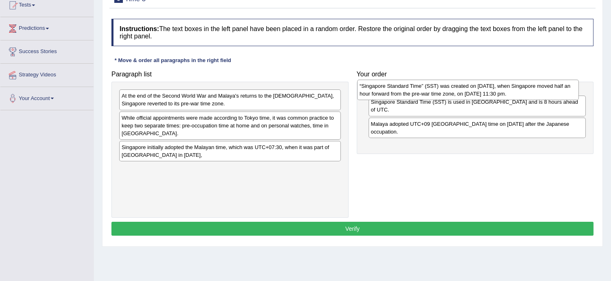
drag, startPoint x: 269, startPoint y: 148, endPoint x: 507, endPoint y: 88, distance: 245.7
click at [507, 88] on div "“Singapore Standard Time” (SST) was created on [DATE], when Singapore moved hal…" at bounding box center [468, 90] width 222 height 20
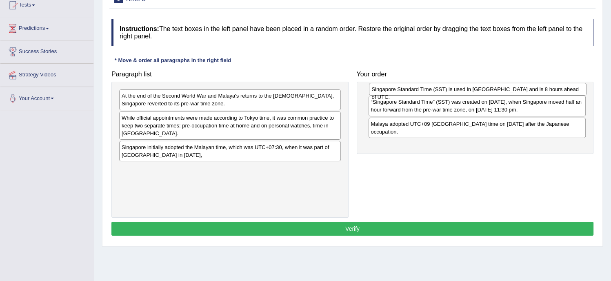
drag, startPoint x: 435, startPoint y: 125, endPoint x: 435, endPoint y: 89, distance: 36.0
click at [435, 89] on div "Singapore Standard Time (SST) is used in [GEOGRAPHIC_DATA] and is 8 hours ahead…" at bounding box center [478, 89] width 218 height 13
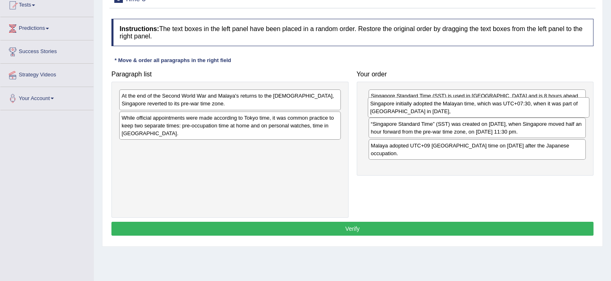
drag, startPoint x: 218, startPoint y: 150, endPoint x: 466, endPoint y: 107, distance: 252.5
click at [466, 107] on div "Singapore initially adopted the Malayan time, which was UTC+07:30, when it was …" at bounding box center [479, 107] width 222 height 20
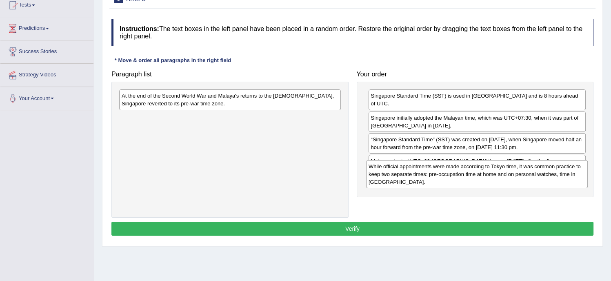
drag, startPoint x: 211, startPoint y: 128, endPoint x: 462, endPoint y: 178, distance: 256.0
click at [462, 178] on div "While official appointments were made according to Tokyo time, it was common pr…" at bounding box center [477, 174] width 222 height 28
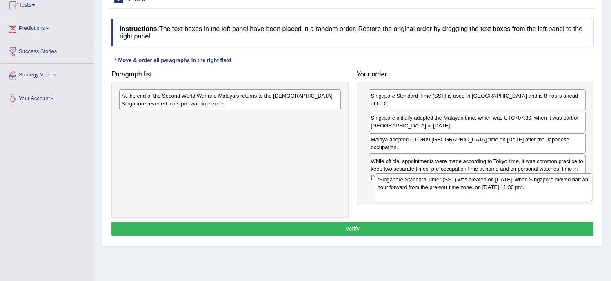
drag, startPoint x: 421, startPoint y: 139, endPoint x: 428, endPoint y: 187, distance: 48.6
click at [428, 187] on div "“Singapore Standard Time” (SST) was created on [DATE], when Singapore moved hal…" at bounding box center [484, 187] width 218 height 28
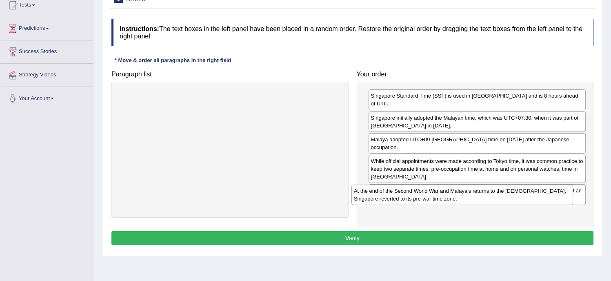
drag, startPoint x: 269, startPoint y: 98, endPoint x: 511, endPoint y: 193, distance: 260.6
click at [511, 193] on div "At the end of the Second World War and Malaya's returns to the [DEMOGRAPHIC_DAT…" at bounding box center [463, 195] width 222 height 20
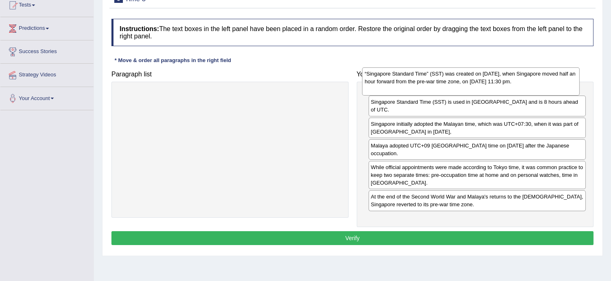
drag, startPoint x: 478, startPoint y: 185, endPoint x: 472, endPoint y: 85, distance: 99.9
click at [472, 85] on div "“Singapore Standard Time” (SST) was created on [DATE], when Singapore moved hal…" at bounding box center [471, 81] width 218 height 28
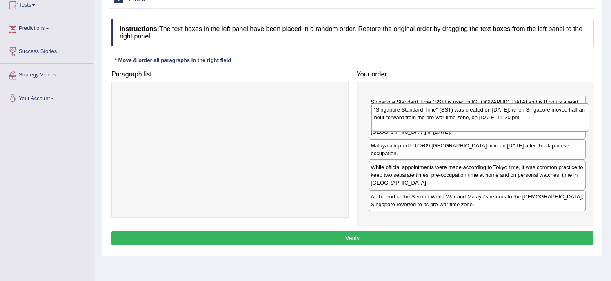
drag, startPoint x: 478, startPoint y: 100, endPoint x: 481, endPoint y: 114, distance: 14.3
click at [481, 114] on div "“Singapore Standard Time” (SST) was created on [DATE], when Singapore moved hal…" at bounding box center [481, 117] width 218 height 28
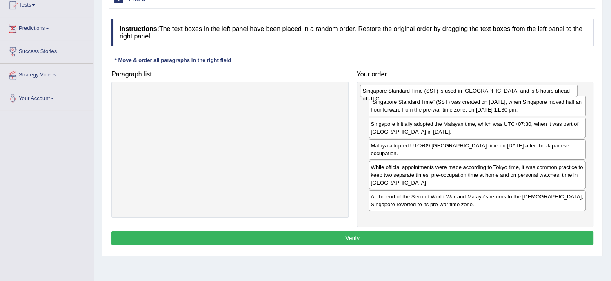
drag, startPoint x: 482, startPoint y: 124, endPoint x: 474, endPoint y: 90, distance: 35.3
click at [474, 90] on div "Singapore Standard Time (SST) is used in [GEOGRAPHIC_DATA] and is 8 hours ahead…" at bounding box center [469, 91] width 218 height 13
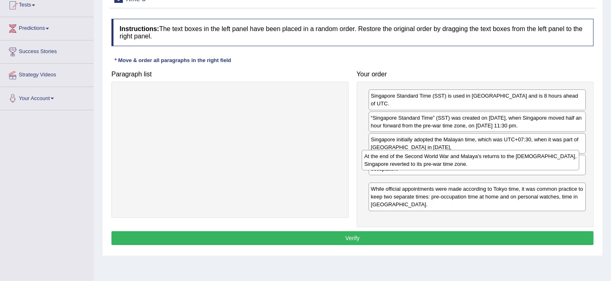
drag, startPoint x: 472, startPoint y: 211, endPoint x: 465, endPoint y: 158, distance: 53.1
click at [465, 158] on div "At the end of the Second World War and Malaya's returns to the [DEMOGRAPHIC_DAT…" at bounding box center [471, 160] width 218 height 20
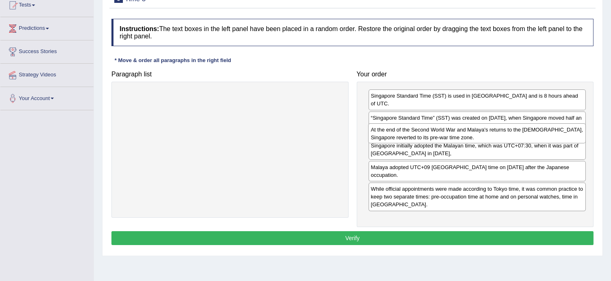
drag, startPoint x: 470, startPoint y: 167, endPoint x: 470, endPoint y: 136, distance: 31.0
click at [470, 136] on div "At the end of the Second World War and Malaya's returns to the [DEMOGRAPHIC_DAT…" at bounding box center [477, 133] width 218 height 20
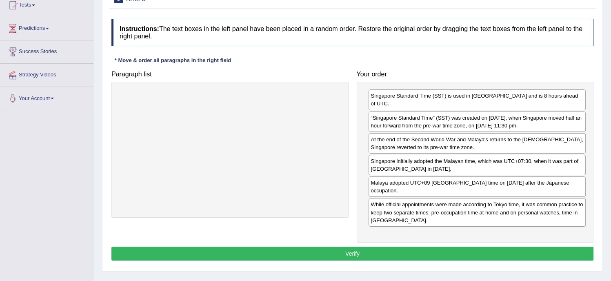
click at [443, 248] on button "Verify" at bounding box center [353, 254] width 482 height 14
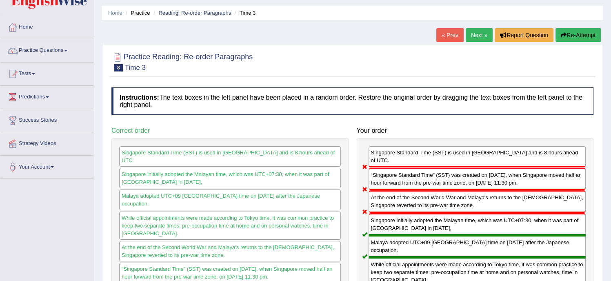
scroll to position [41, 0]
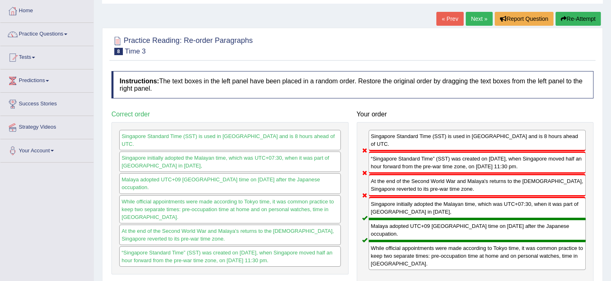
click at [571, 19] on button "Re-Attempt" at bounding box center [578, 19] width 45 height 14
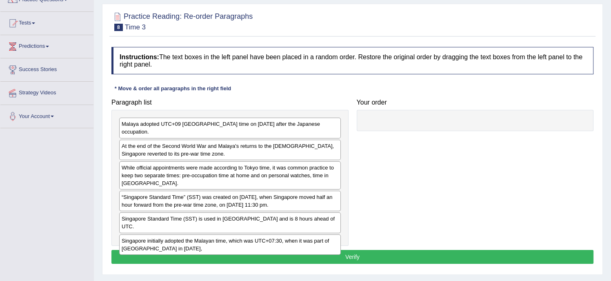
scroll to position [80, 0]
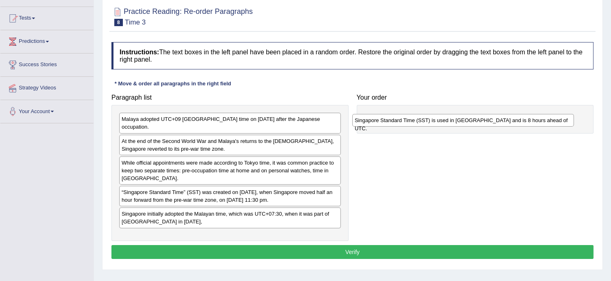
drag, startPoint x: 162, startPoint y: 205, endPoint x: 395, endPoint y: 119, distance: 248.7
click at [395, 119] on div "Singapore Standard Time (SST) is used in [GEOGRAPHIC_DATA] and is 8 hours ahead…" at bounding box center [464, 120] width 222 height 13
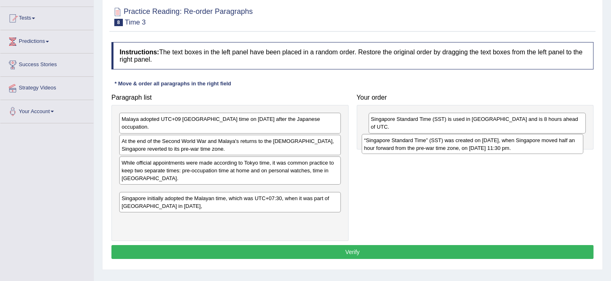
drag, startPoint x: 233, startPoint y: 187, endPoint x: 482, endPoint y: 141, distance: 253.4
click at [482, 141] on div "“Singapore Standard Time” (SST) was created on [DATE], when Singapore moved hal…" at bounding box center [473, 144] width 222 height 20
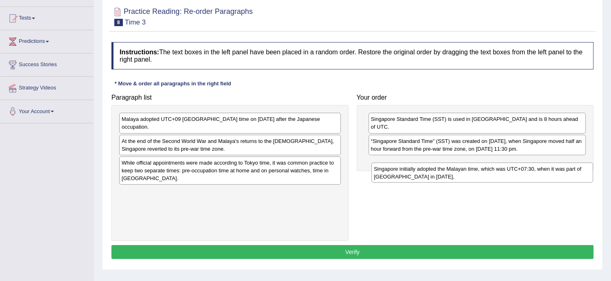
drag, startPoint x: 181, startPoint y: 185, endPoint x: 434, endPoint y: 170, distance: 253.7
click at [434, 170] on div "Singapore initially adopted the Malayan time, which was UTC+07:30, when it was …" at bounding box center [483, 173] width 222 height 20
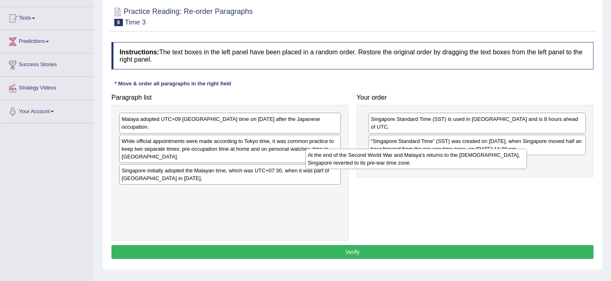
drag, startPoint x: 273, startPoint y: 141, endPoint x: 492, endPoint y: 162, distance: 220.0
click at [492, 162] on div "At the end of the Second World War and Malaya's returns to the [DEMOGRAPHIC_DAT…" at bounding box center [449, 158] width 222 height 20
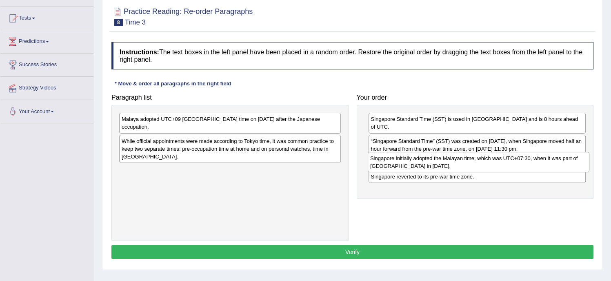
drag, startPoint x: 235, startPoint y: 163, endPoint x: 485, endPoint y: 158, distance: 249.6
click at [485, 158] on div "Singapore initially adopted the Malayan time, which was UTC+07:30, when it was …" at bounding box center [479, 162] width 222 height 20
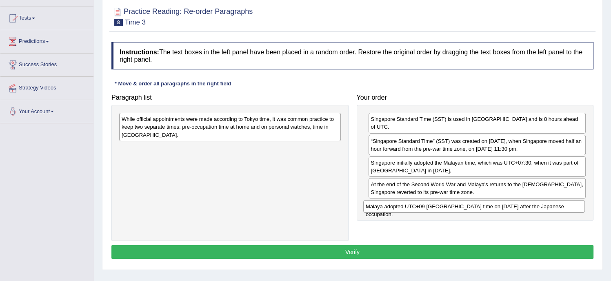
drag, startPoint x: 197, startPoint y: 119, endPoint x: 442, endPoint y: 207, distance: 259.6
click at [442, 207] on div "Malaya adopted UTC+09 [GEOGRAPHIC_DATA] time on [DATE] after the Japanese occup…" at bounding box center [475, 206] width 222 height 13
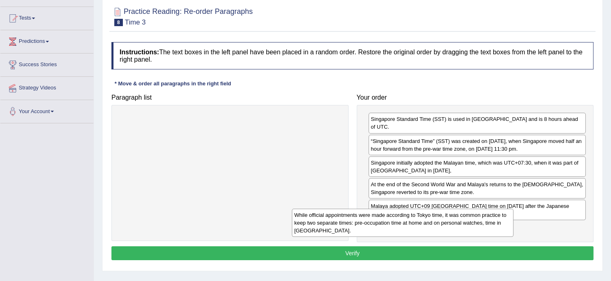
drag, startPoint x: 277, startPoint y: 125, endPoint x: 456, endPoint y: 220, distance: 202.5
click at [456, 220] on div "While official appointments were made according to Tokyo time, it was common pr…" at bounding box center [403, 223] width 222 height 28
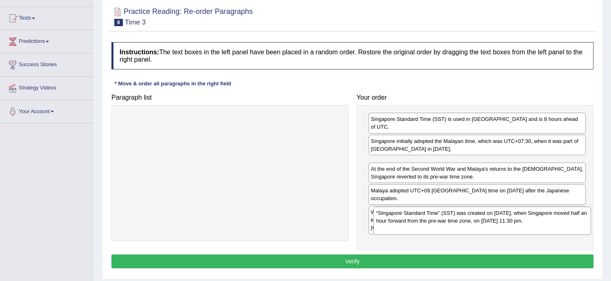
drag, startPoint x: 406, startPoint y: 136, endPoint x: 412, endPoint y: 217, distance: 80.6
click at [412, 217] on div "“Singapore Standard Time” (SST) was created on [DATE], when Singapore moved hal…" at bounding box center [483, 221] width 218 height 28
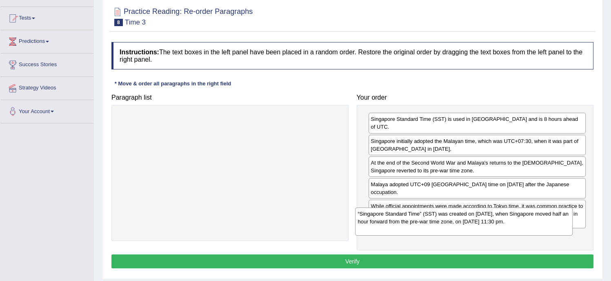
drag, startPoint x: 462, startPoint y: 161, endPoint x: 449, endPoint y: 220, distance: 60.7
click at [449, 220] on div "“Singapore Standard Time” (SST) was created on [DATE], when Singapore moved hal…" at bounding box center [464, 222] width 218 height 28
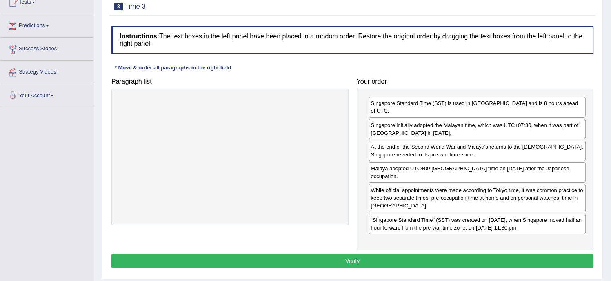
scroll to position [103, 0]
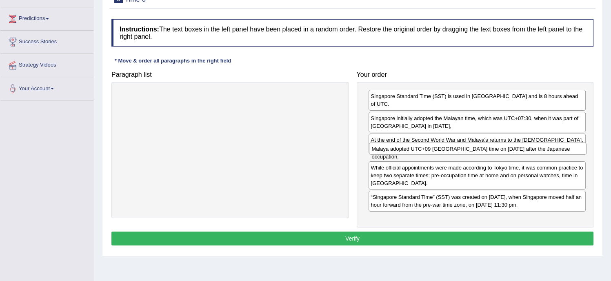
drag, startPoint x: 458, startPoint y: 152, endPoint x: 459, endPoint y: 147, distance: 4.6
click at [459, 147] on div "Malaya adopted UTC+09 [GEOGRAPHIC_DATA] time on [DATE] after the Japanese occup…" at bounding box center [478, 149] width 218 height 13
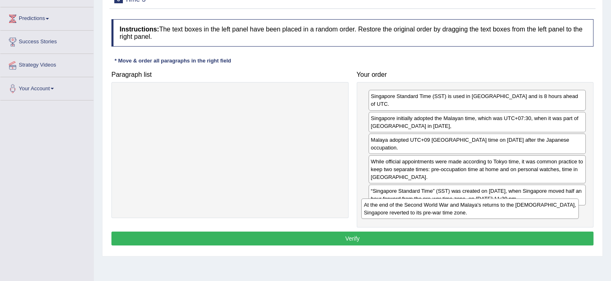
drag, startPoint x: 430, startPoint y: 134, endPoint x: 423, endPoint y: 207, distance: 73.4
click at [423, 207] on div "At the end of the Second World War and Malaya's returns to the [DEMOGRAPHIC_DAT…" at bounding box center [471, 209] width 218 height 20
drag, startPoint x: 407, startPoint y: 182, endPoint x: 409, endPoint y: 204, distance: 22.6
click at [409, 204] on div "“Singapore Standard Time” (SST) was created on [DATE], when Singapore moved hal…" at bounding box center [480, 205] width 218 height 28
